Goal: Task Accomplishment & Management: Manage account settings

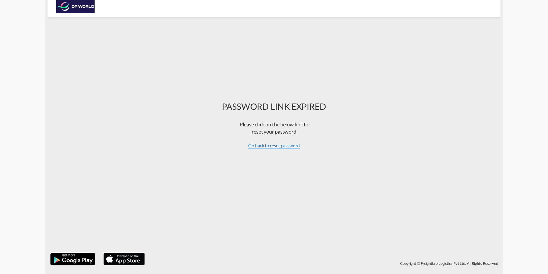
click at [267, 147] on span "Go back to reset password" at bounding box center [274, 146] width 52 height 6
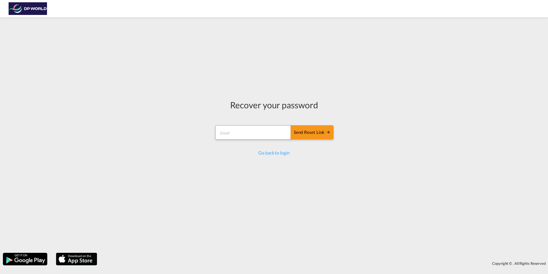
click at [243, 134] on form "Send reset link Email field is required Send reset link" at bounding box center [274, 132] width 119 height 27
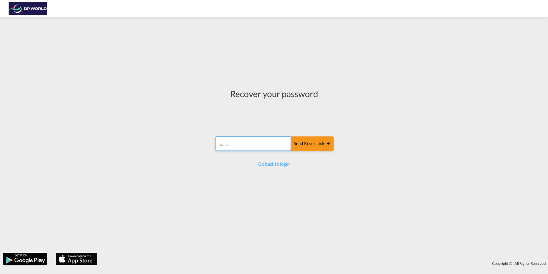
type input "[EMAIL_ADDRESS][PERSON_NAME][DOMAIN_NAME]"
click at [305, 144] on div "Send reset link" at bounding box center [312, 143] width 37 height 7
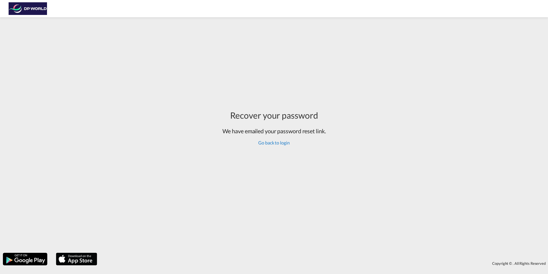
click at [278, 143] on link "Go back to login" at bounding box center [273, 142] width 31 height 5
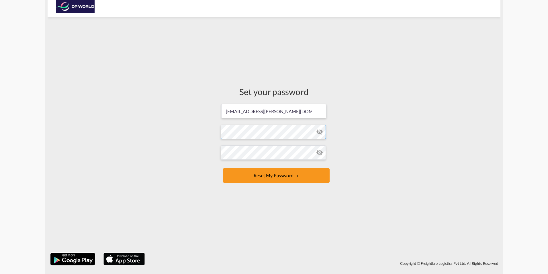
click at [238, 133] on form "carolina.benitez@dpworld.com Password must contain the following: A special cha…" at bounding box center [274, 143] width 107 height 81
click at [237, 169] on form "carolina.benitez@dpworld.com Password must contain the following: A special cha…" at bounding box center [274, 143] width 107 height 81
click at [243, 179] on button "Reset my password" at bounding box center [276, 175] width 107 height 14
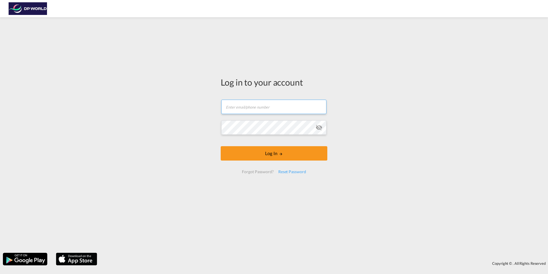
type input "[EMAIL_ADDRESS][PERSON_NAME][DOMAIN_NAME]"
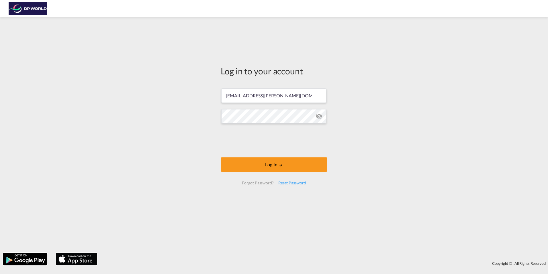
click at [319, 128] on form "carolina.benitez@dpworld.com Log In Forgot Password? Reset Password" at bounding box center [274, 137] width 107 height 108
click at [317, 118] on md-icon "icon-eye-off" at bounding box center [319, 116] width 7 height 7
click at [253, 161] on button "Log In" at bounding box center [274, 164] width 107 height 14
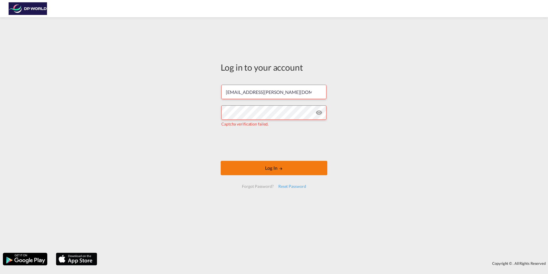
click at [242, 163] on button "Log In" at bounding box center [274, 168] width 107 height 14
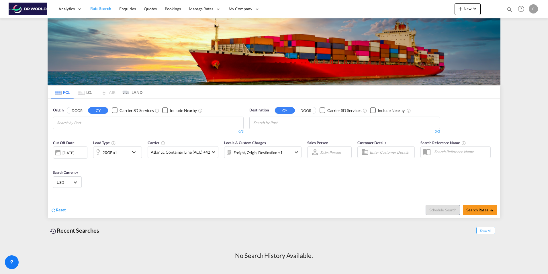
click at [533, 8] on div "C" at bounding box center [533, 8] width 9 height 9
click at [520, 25] on button "My Profile" at bounding box center [526, 25] width 37 height 11
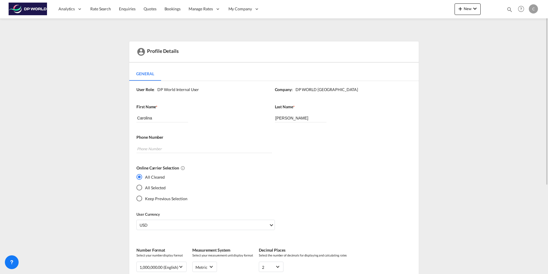
click at [141, 186] on div "All Selected" at bounding box center [140, 187] width 6 height 6
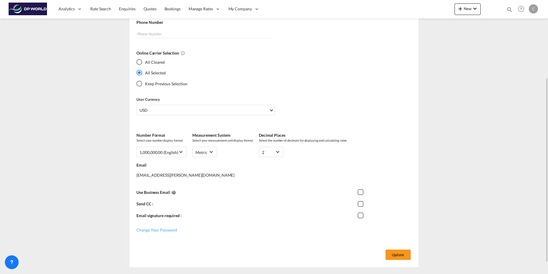
scroll to position [131, 0]
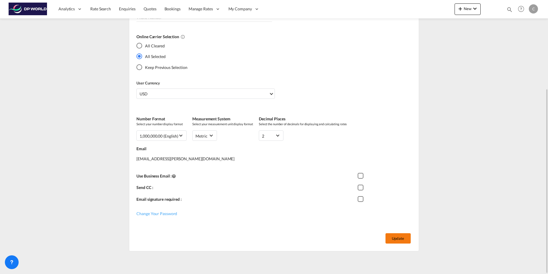
click at [393, 235] on button "Update" at bounding box center [398, 238] width 25 height 10
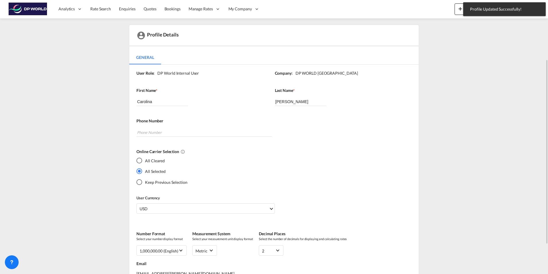
scroll to position [0, 0]
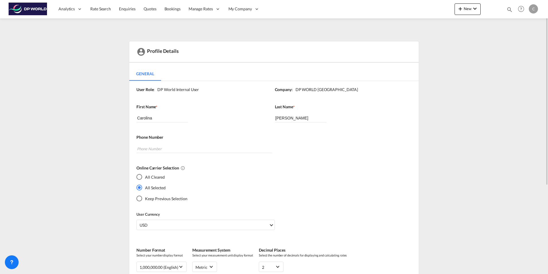
click at [36, 11] on img at bounding box center [28, 9] width 39 height 13
click at [155, 147] on input "tel" at bounding box center [204, 148] width 135 height 9
click at [157, 149] on input "tel" at bounding box center [204, 148] width 135 height 9
type input "7045001937"
click at [118, 148] on div "Profile Details General General User Role: DP World Internal User Company: DP W…" at bounding box center [274, 211] width 453 height 341
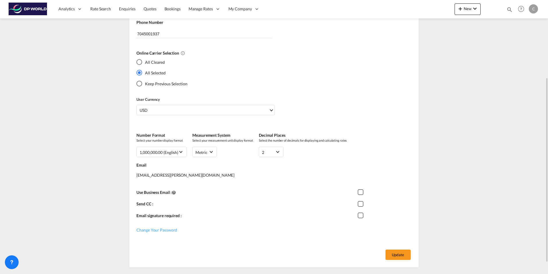
scroll to position [131, 0]
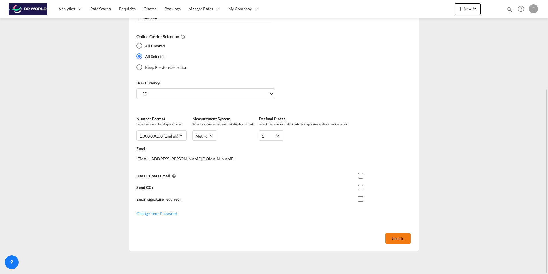
click at [400, 237] on button "Update" at bounding box center [398, 238] width 25 height 10
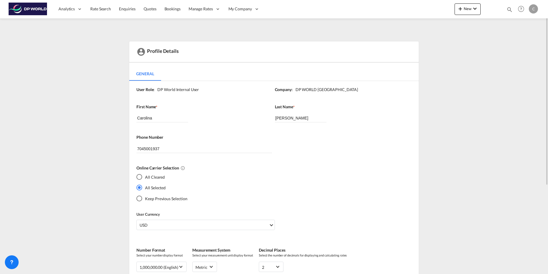
click at [28, 9] on img at bounding box center [28, 9] width 39 height 13
click at [103, 9] on span "Rate Search" at bounding box center [100, 8] width 21 height 5
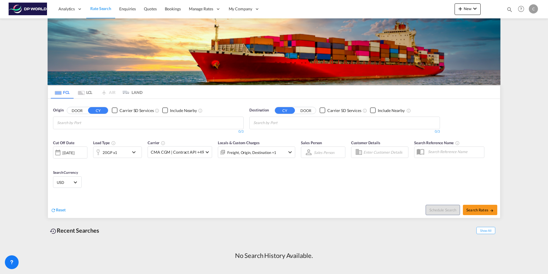
click at [98, 125] on input "Chips input." at bounding box center [84, 122] width 54 height 9
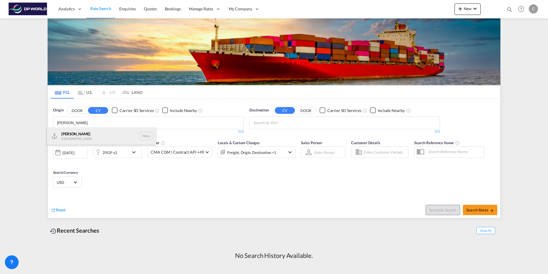
type input "aliaga"
click at [88, 133] on div "Aliaga Turkey TRALI" at bounding box center [101, 135] width 109 height 17
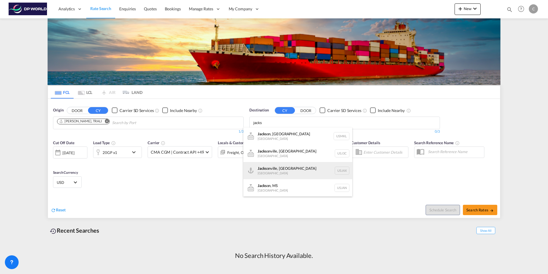
type input "jacks"
click at [274, 165] on div "Jacks onville, FL United States USJAX" at bounding box center [297, 170] width 109 height 17
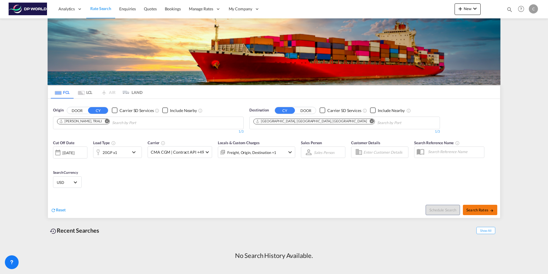
click at [467, 210] on span "Search Rates" at bounding box center [481, 209] width 28 height 5
type input "TRALI to USJAX / 29 Sep 2025"
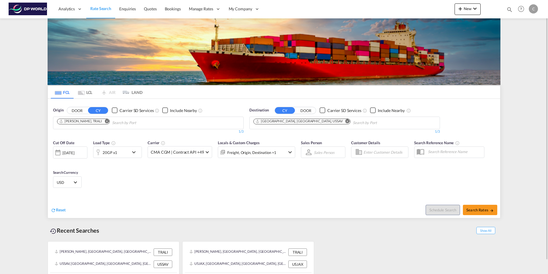
scroll to position [14, 0]
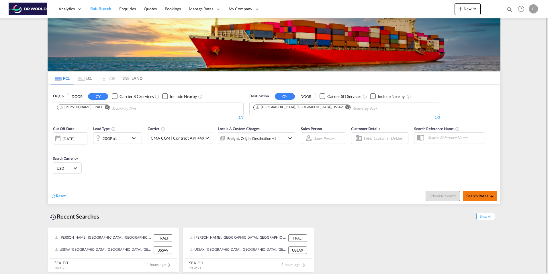
click at [477, 196] on span "Search Rates" at bounding box center [481, 195] width 28 height 5
type input "TRALI to USSAV / 29 Sep 2025"
